Goal: Register for event/course

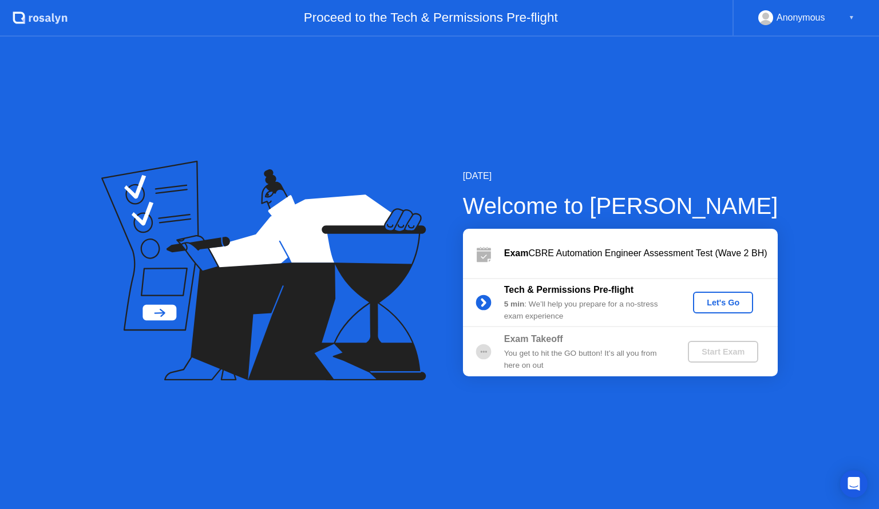
click at [702, 301] on div "Let's Go" at bounding box center [722, 302] width 51 height 9
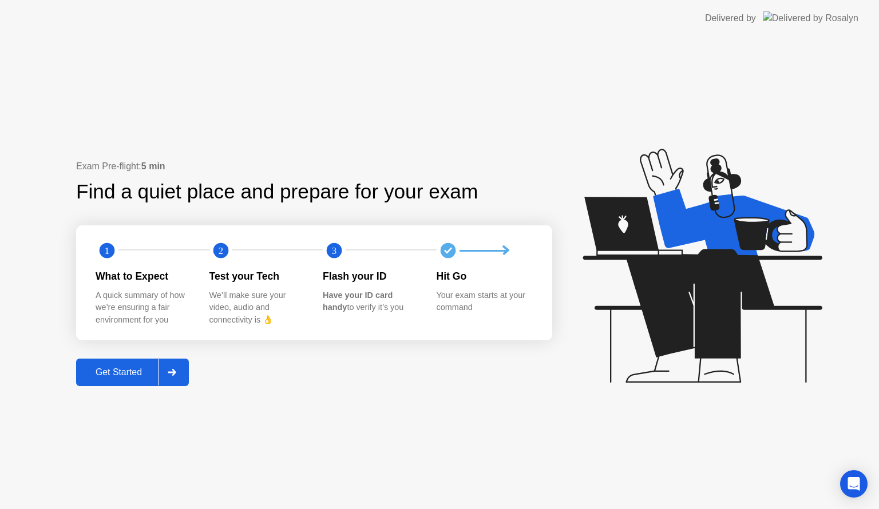
click at [130, 375] on div "Get Started" at bounding box center [119, 372] width 78 height 10
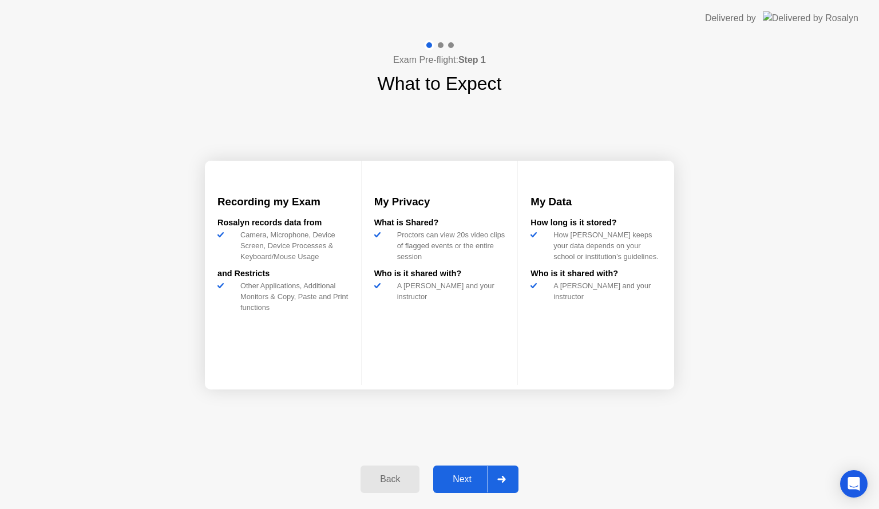
click at [455, 479] on div "Next" at bounding box center [461, 479] width 51 height 10
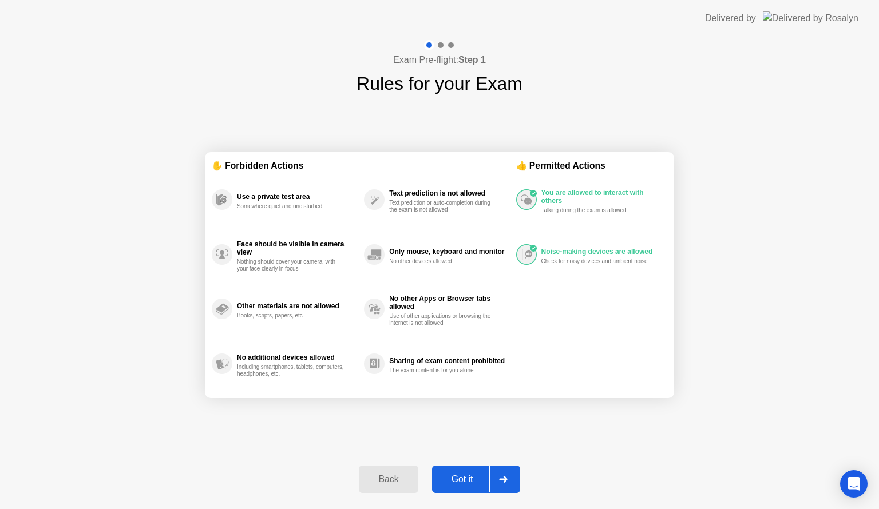
click at [470, 482] on div "Got it" at bounding box center [462, 479] width 54 height 10
select select "**********"
select select "*******"
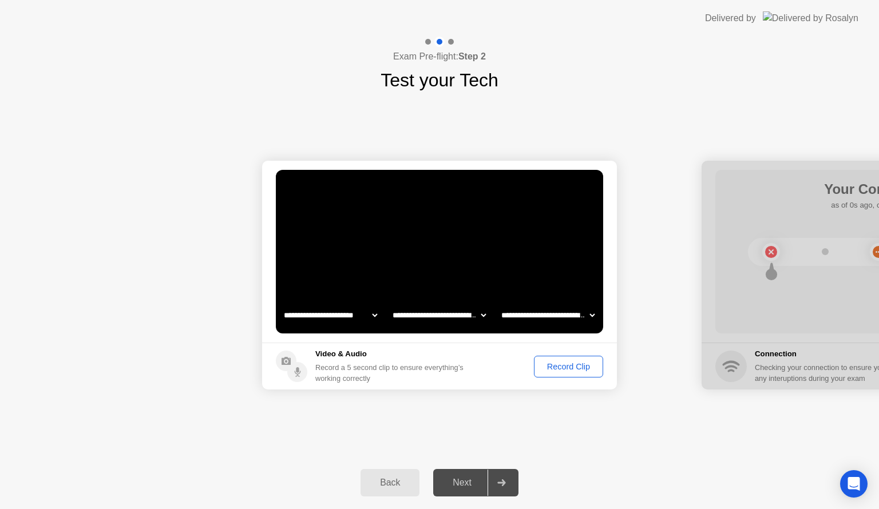
click at [577, 362] on div "Record Clip" at bounding box center [568, 366] width 61 height 9
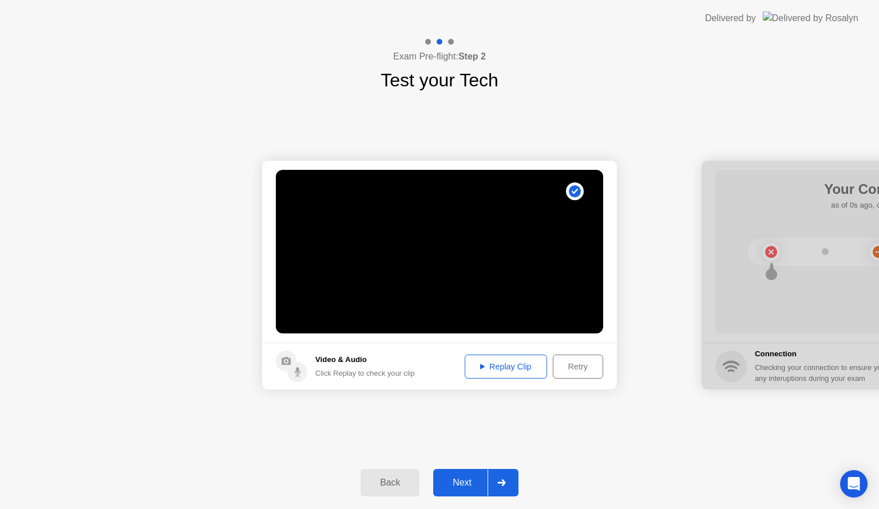
click at [517, 369] on div "Replay Clip" at bounding box center [505, 366] width 74 height 9
click at [468, 471] on button "Next" at bounding box center [475, 482] width 85 height 27
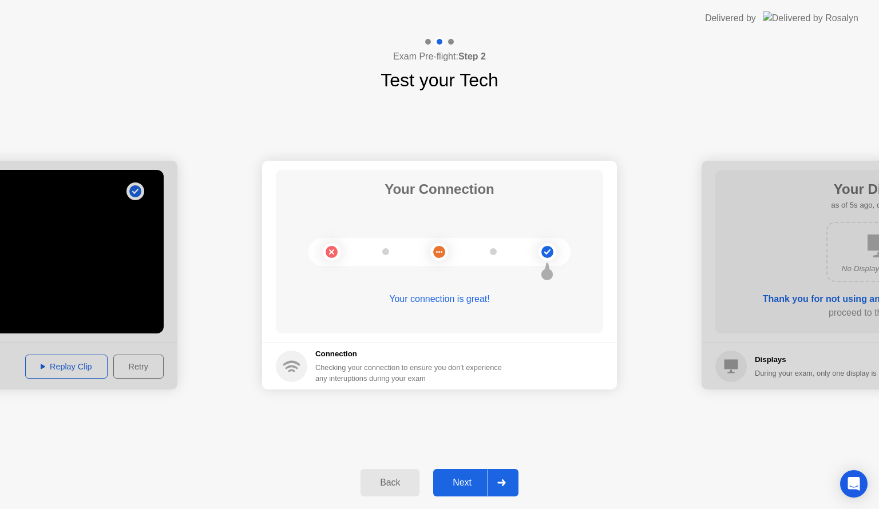
click at [476, 480] on div "Next" at bounding box center [461, 483] width 51 height 10
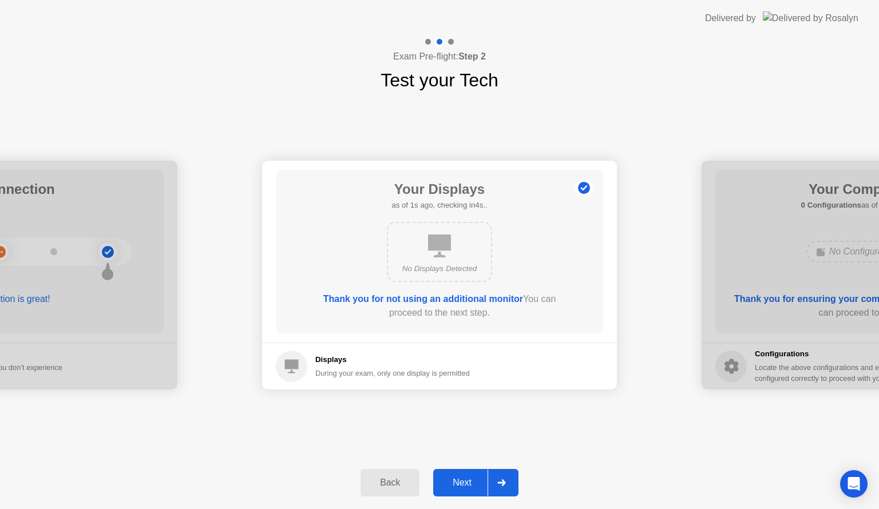
click at [467, 473] on button "Next" at bounding box center [475, 482] width 85 height 27
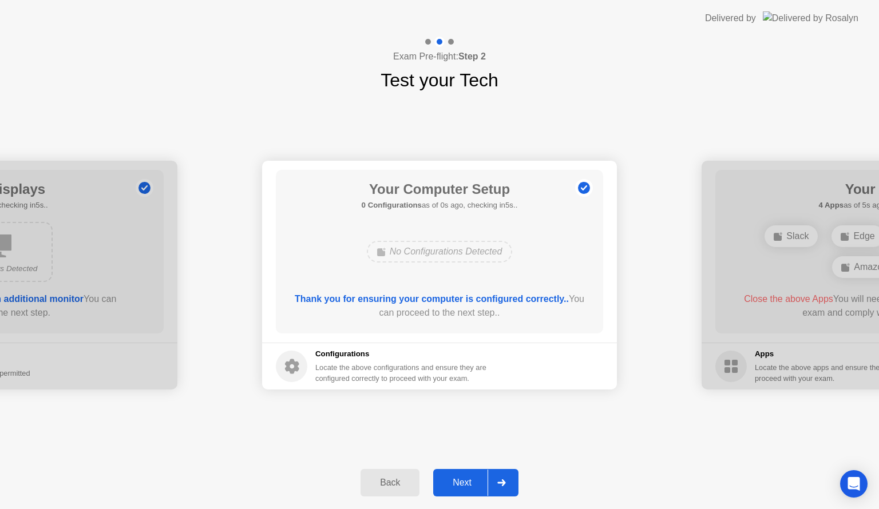
click at [467, 473] on button "Next" at bounding box center [475, 482] width 85 height 27
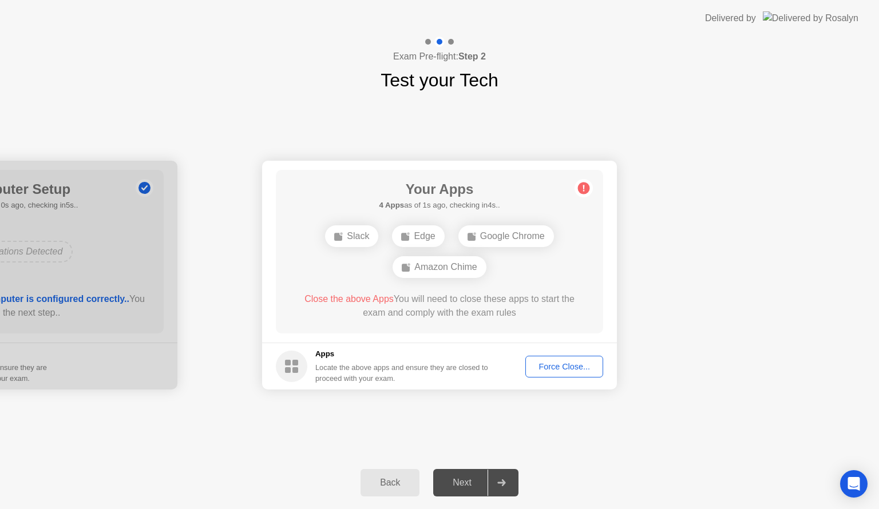
click at [558, 364] on div "Force Close..." at bounding box center [564, 366] width 70 height 9
click at [552, 358] on button "Force Close..." at bounding box center [564, 367] width 78 height 22
click at [553, 366] on div "Force Close..." at bounding box center [564, 366] width 70 height 9
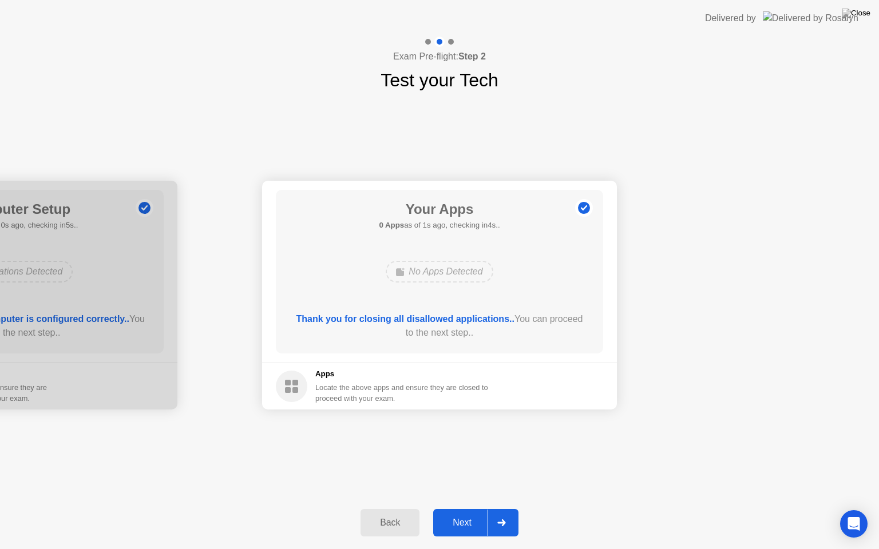
click at [468, 508] on div "Next" at bounding box center [461, 523] width 51 height 10
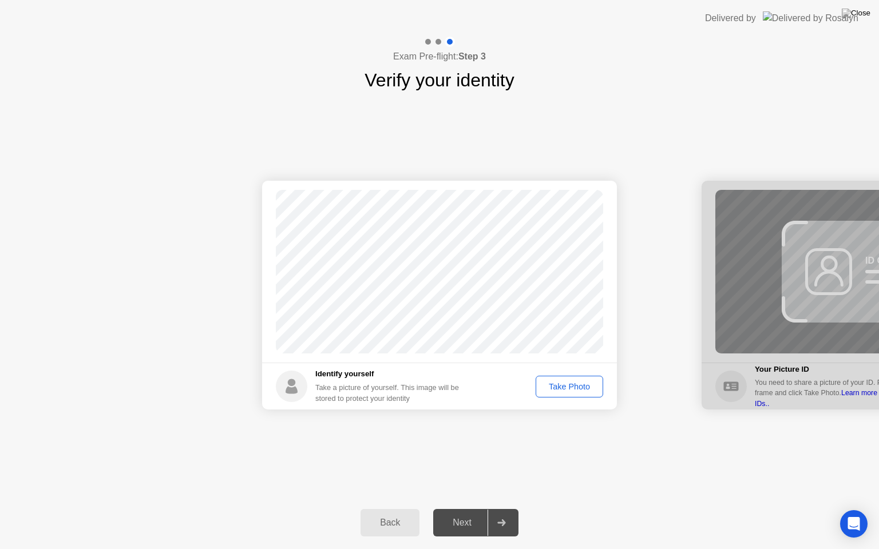
click at [562, 390] on div "Take Photo" at bounding box center [568, 386] width 59 height 9
click at [471, 508] on button "Next" at bounding box center [475, 522] width 85 height 27
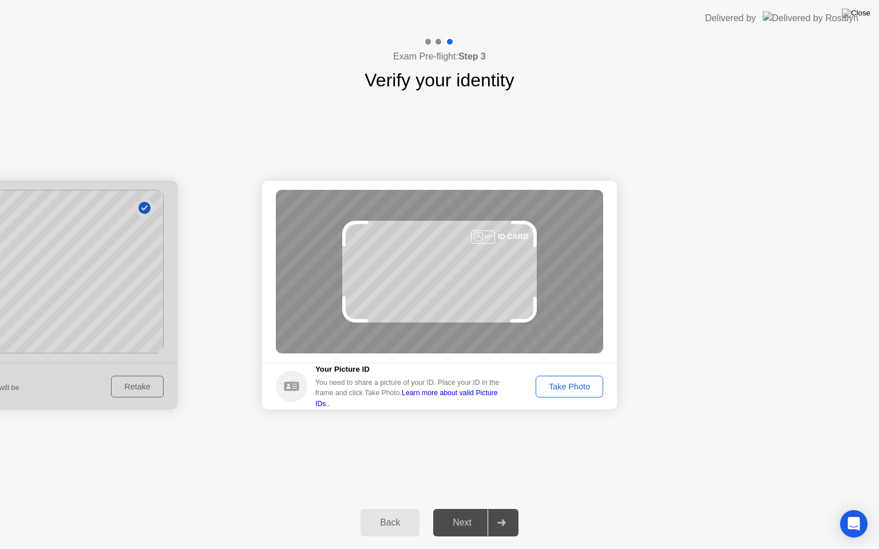
click at [545, 386] on div "Exam Pre-flight: Step 3 Verify your identity Success Photo is correctly taken I…" at bounding box center [439, 293] width 879 height 512
click at [545, 386] on div "Take Photo" at bounding box center [568, 386] width 59 height 9
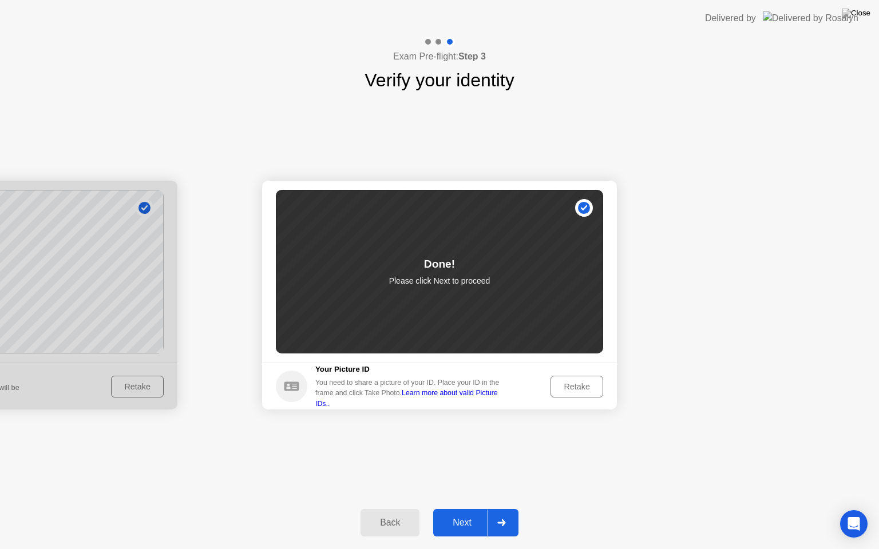
click at [452, 508] on div "Next" at bounding box center [461, 523] width 51 height 10
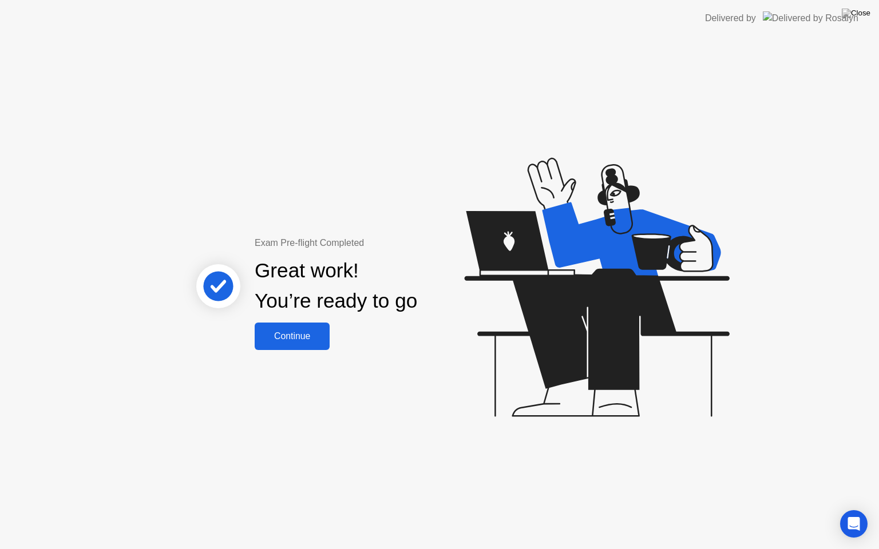
click at [323, 347] on button "Continue" at bounding box center [292, 336] width 75 height 27
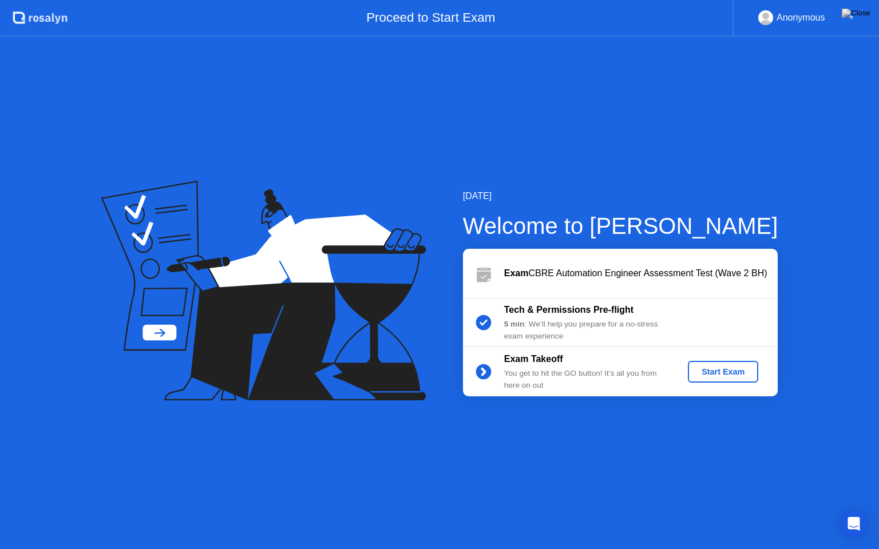
click at [722, 369] on div "Start Exam" at bounding box center [722, 371] width 61 height 9
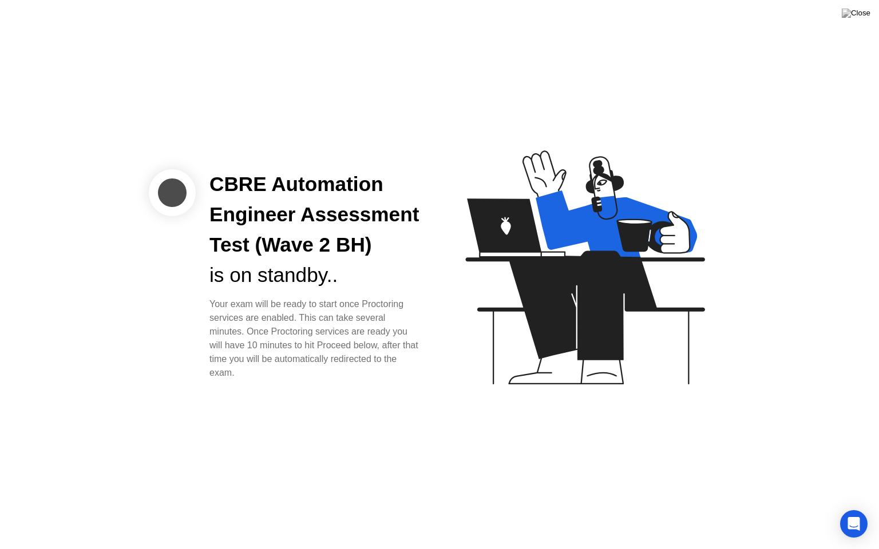
click at [658, 469] on div "CBRE Automation Engineer Assessment Test (Wave 2 BH) is on standby.. Your exam …" at bounding box center [439, 274] width 879 height 549
click at [850, 508] on div "Open Intercom Messenger" at bounding box center [854, 524] width 30 height 30
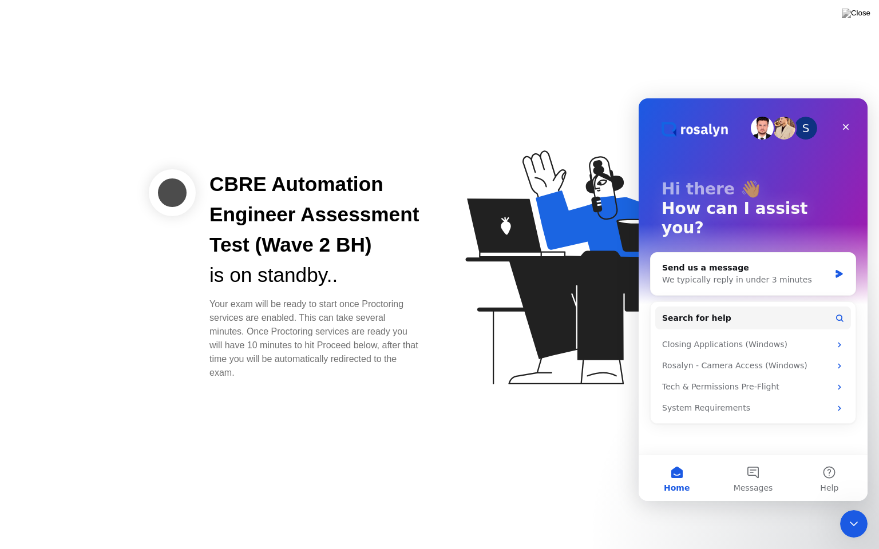
click at [764, 126] on img "Intercom messenger" at bounding box center [761, 128] width 23 height 23
click at [785, 128] on img "Intercom messenger" at bounding box center [783, 128] width 23 height 23
click at [808, 133] on div "S" at bounding box center [805, 128] width 23 height 23
click at [528, 494] on div "CBRE Automation Engineer Assessment Test (Wave 2 BH) is on standby.. Your exam …" at bounding box center [439, 274] width 879 height 549
click at [844, 123] on icon "Close" at bounding box center [845, 126] width 9 height 9
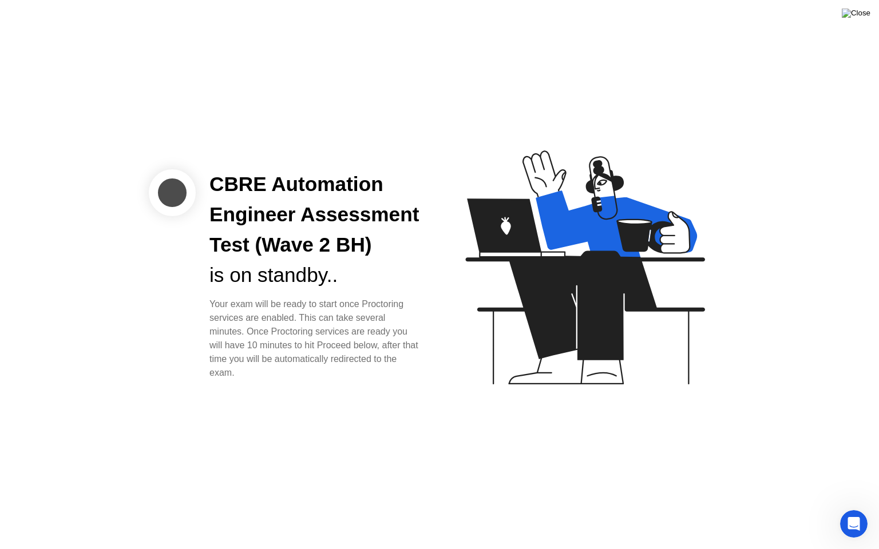
click at [861, 17] on img at bounding box center [855, 13] width 29 height 9
